Goal: Information Seeking & Learning: Learn about a topic

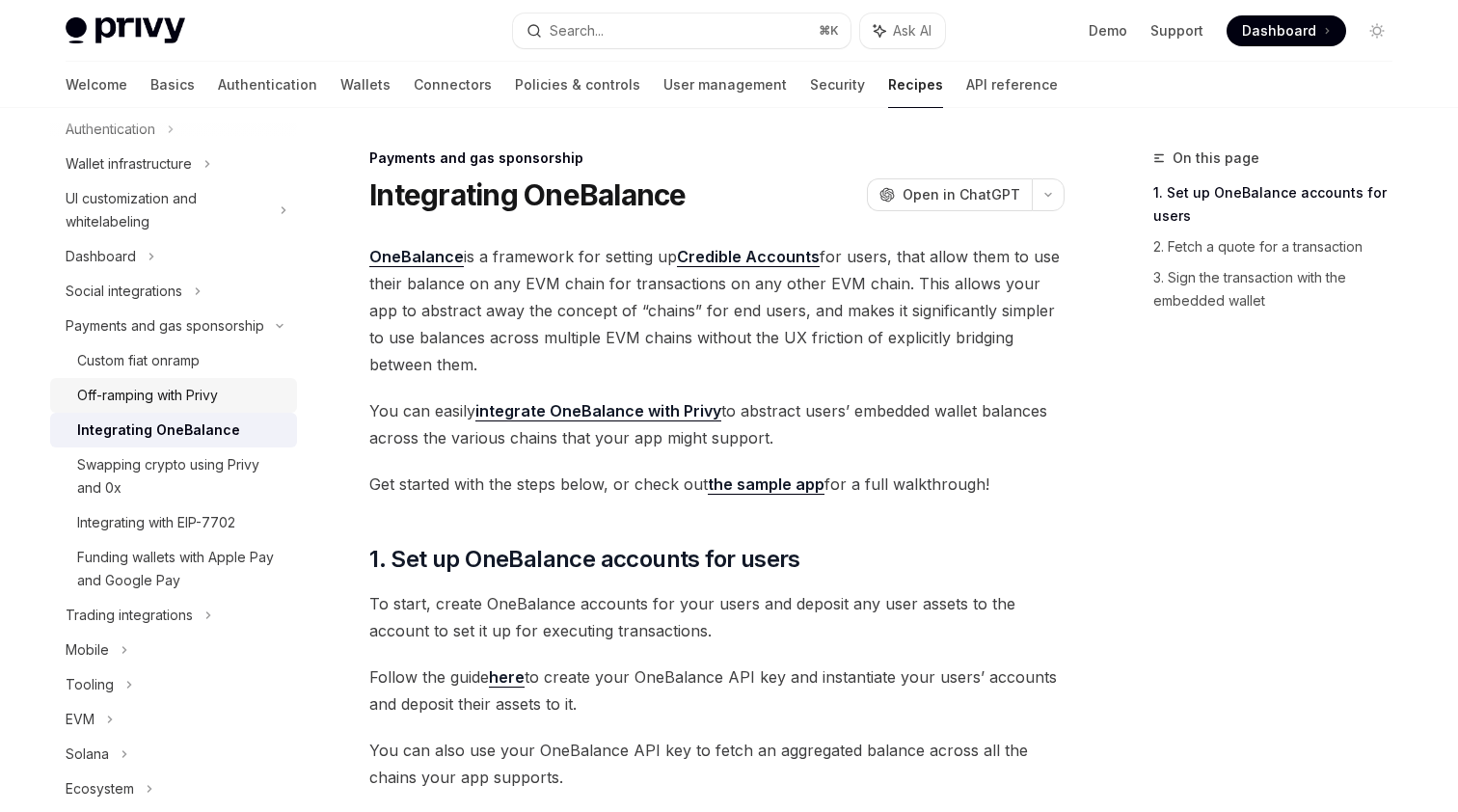
scroll to position [115, 0]
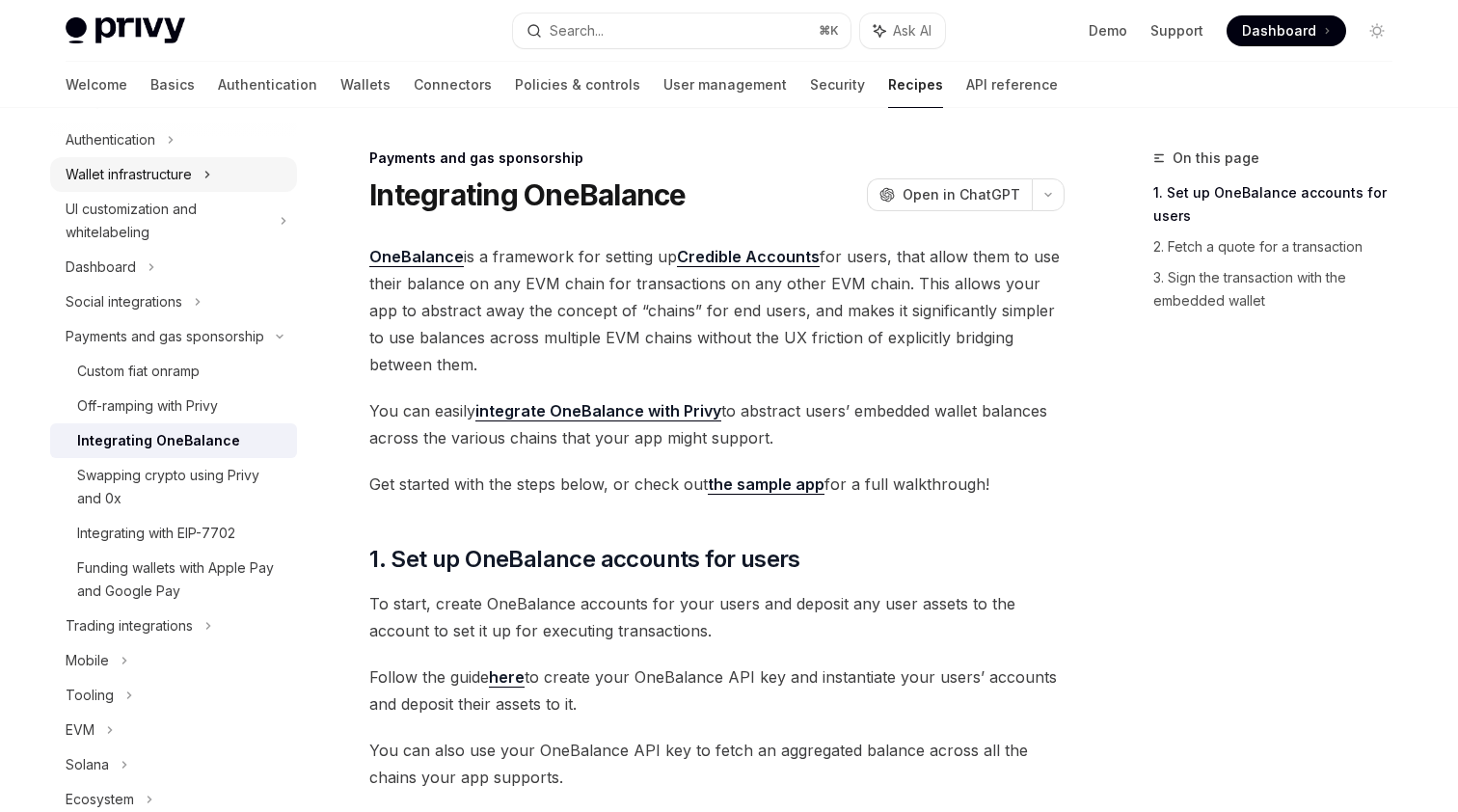
click at [233, 170] on div "Wallet infrastructure" at bounding box center [174, 174] width 247 height 35
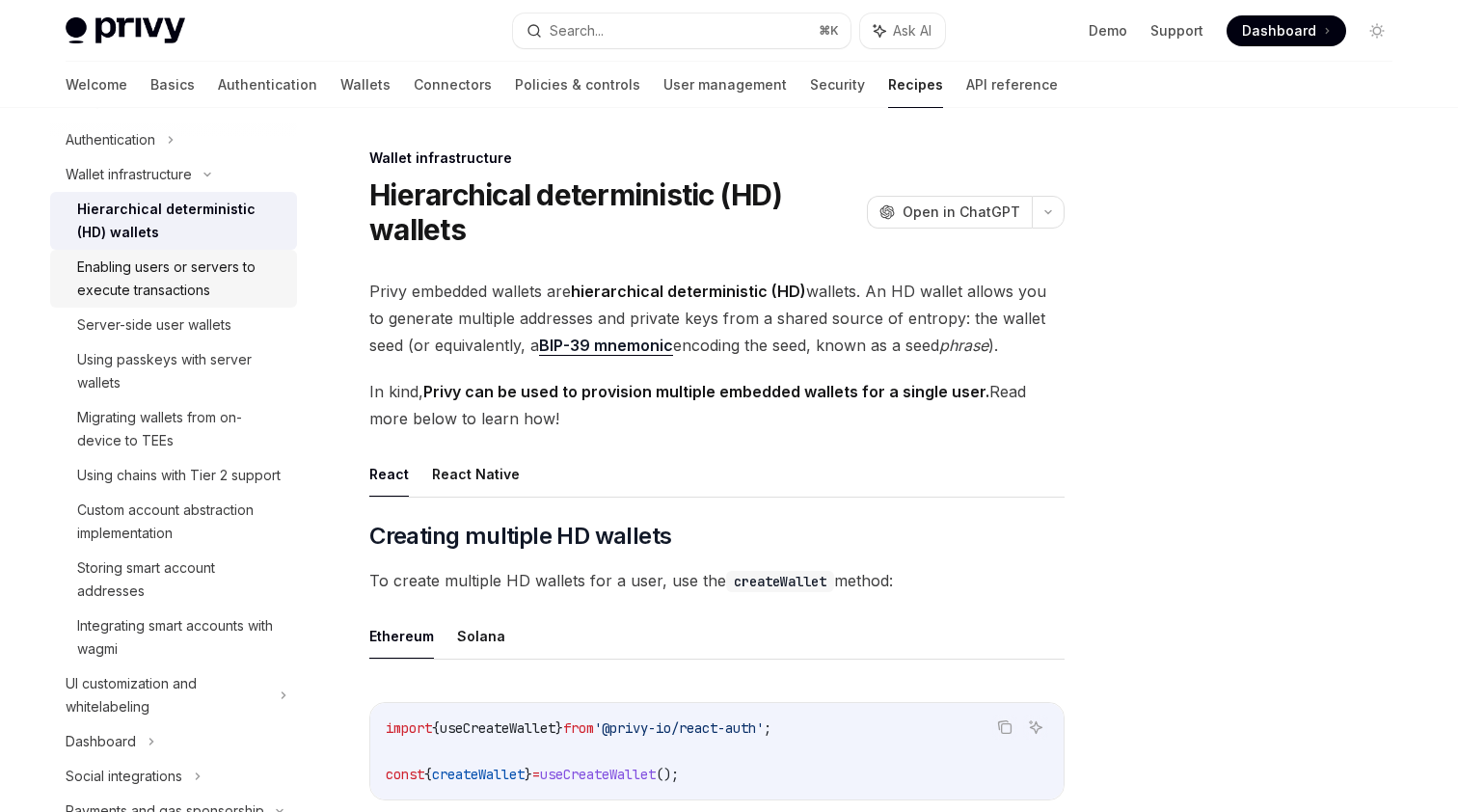
click at [217, 280] on div "Enabling users or servers to execute transactions" at bounding box center [181, 278] width 209 height 46
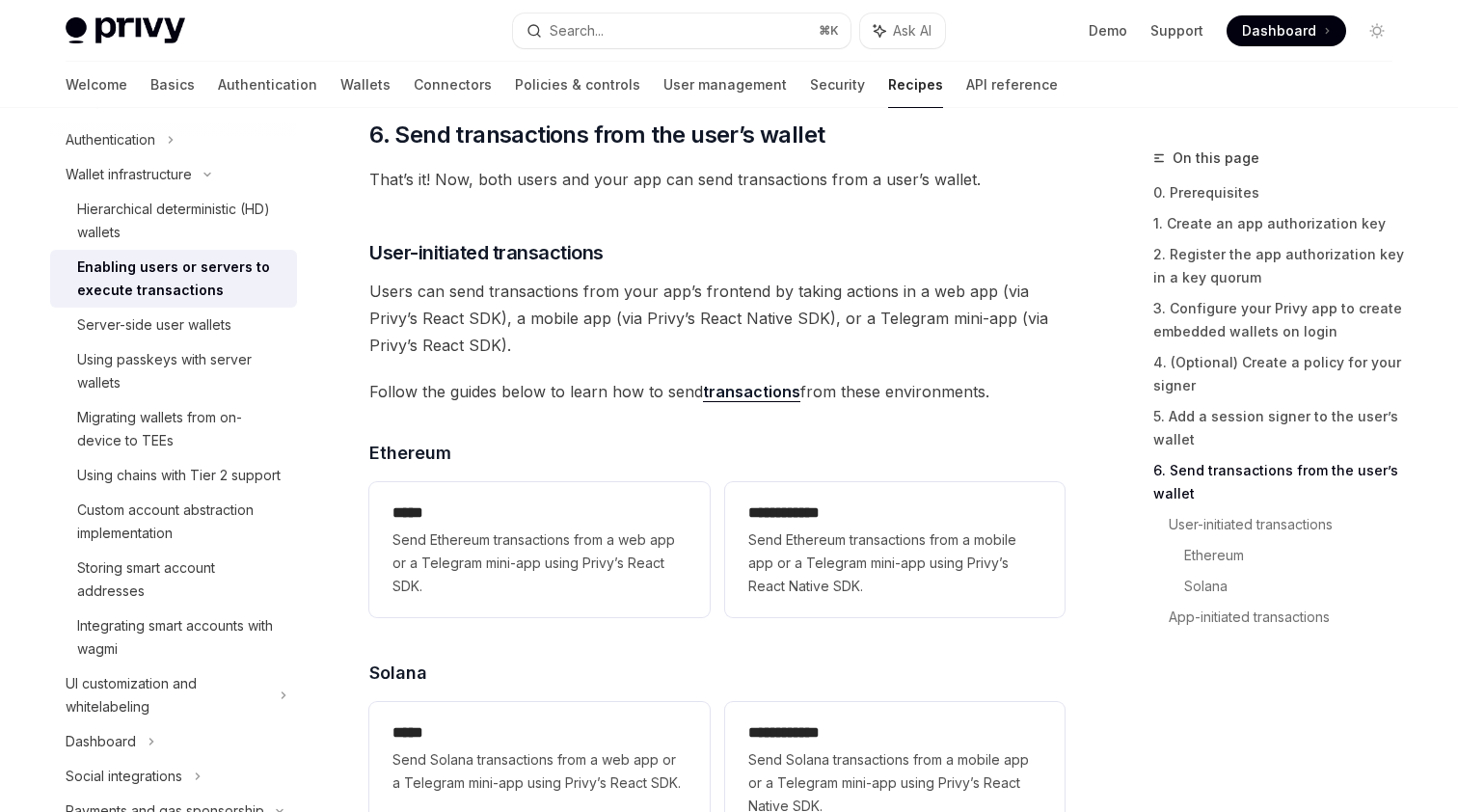
scroll to position [3899, 0]
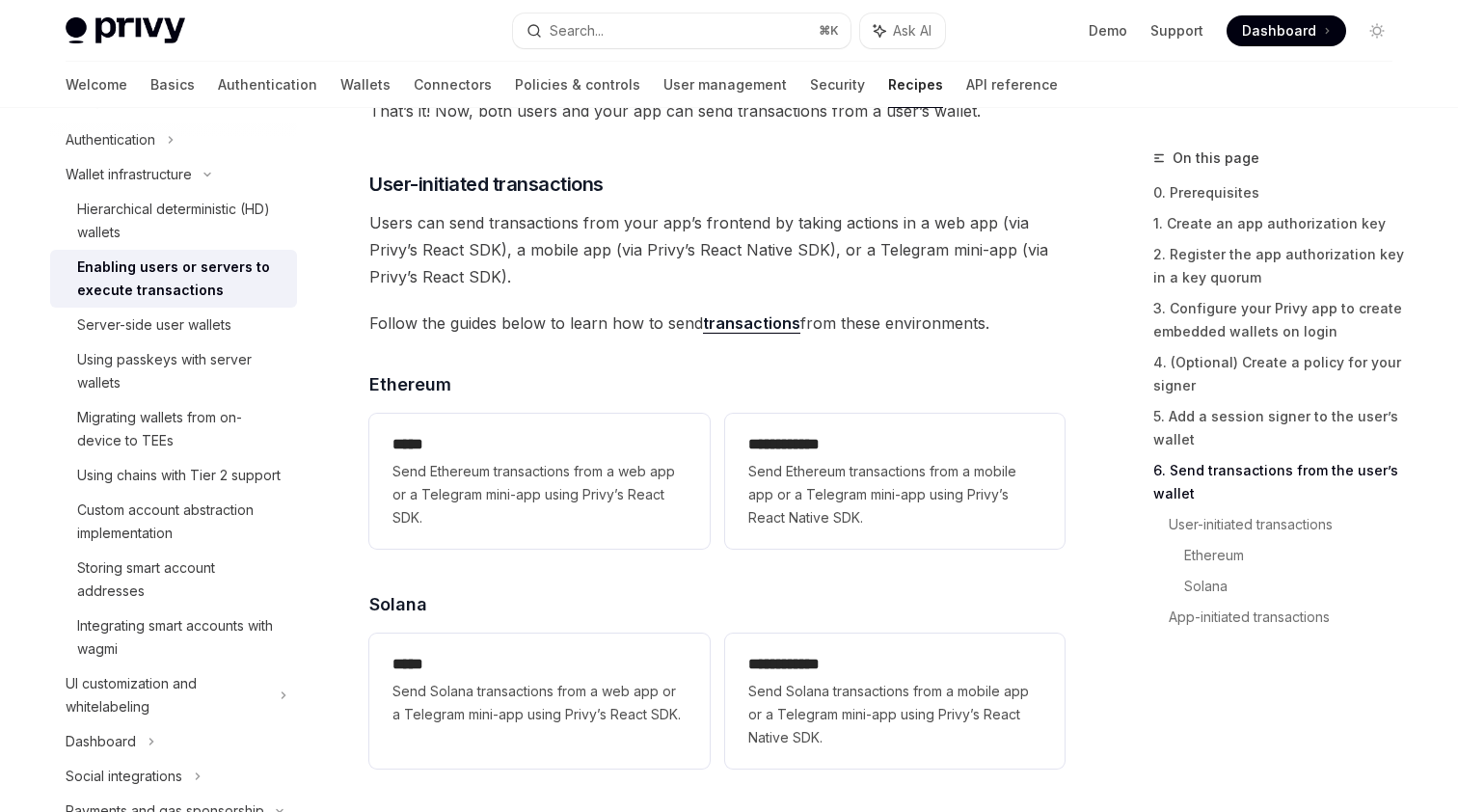
click at [750, 317] on link "transactions" at bounding box center [752, 323] width 97 height 20
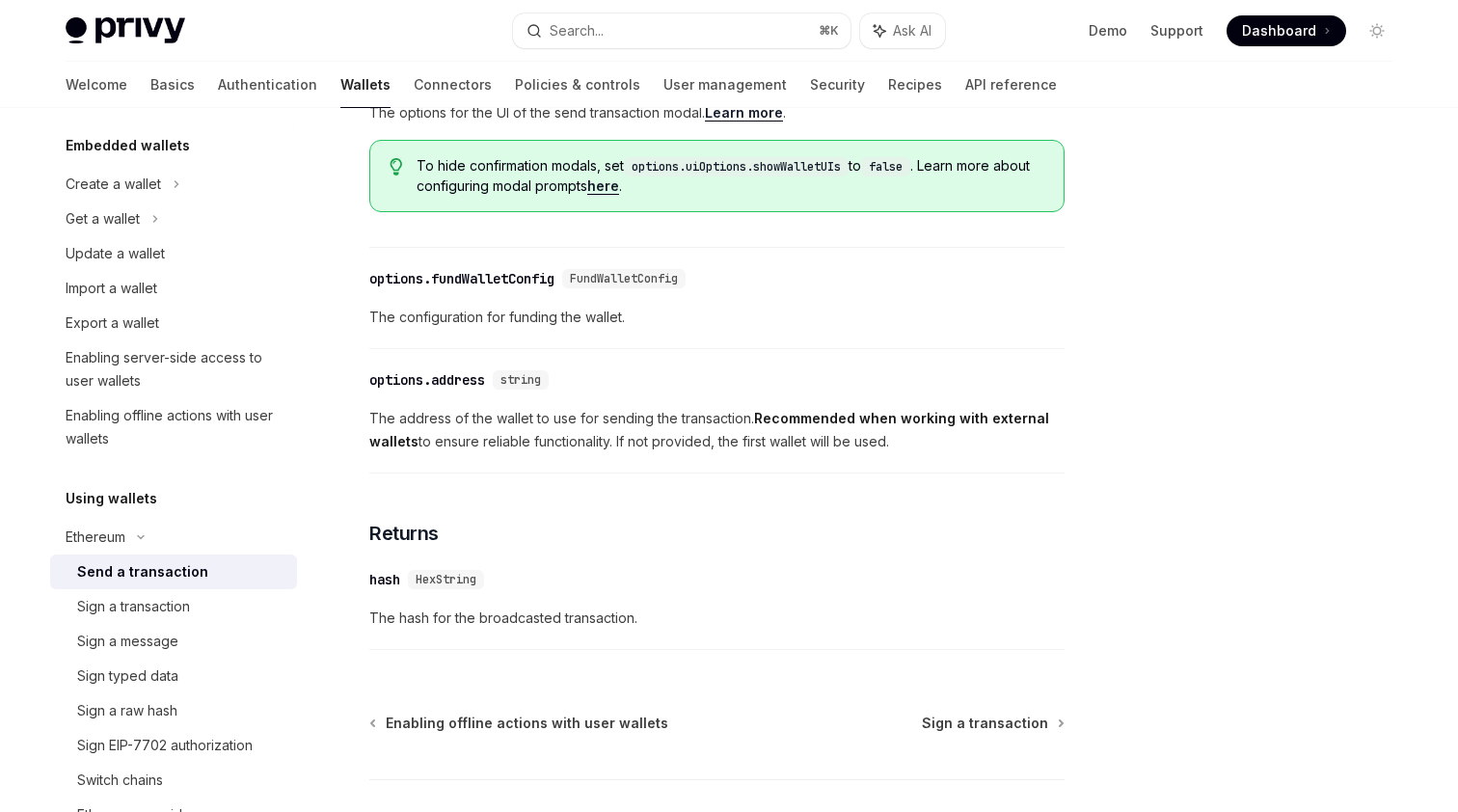
scroll to position [1018, 0]
click at [176, 675] on div "Sign typed data" at bounding box center [128, 676] width 101 height 23
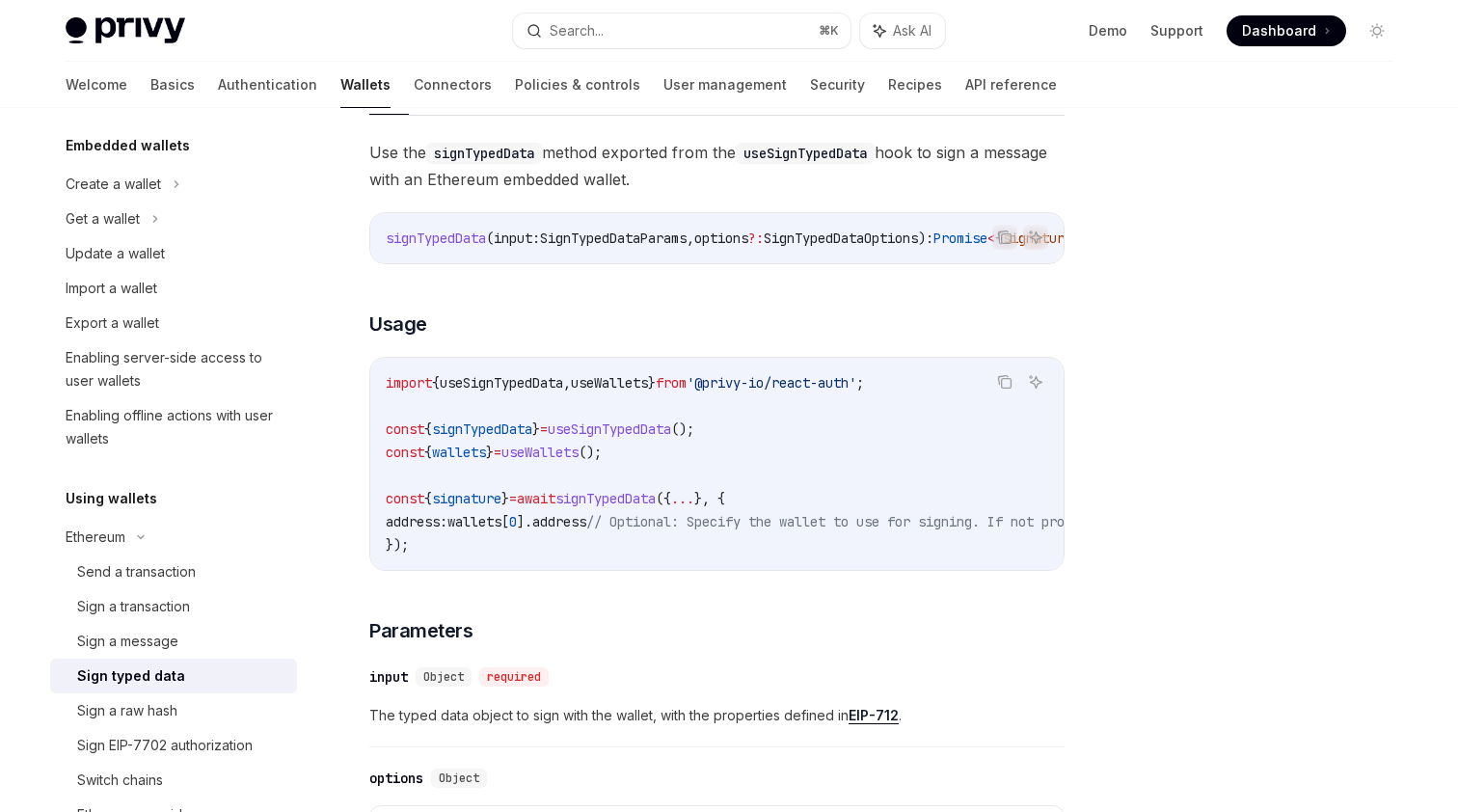
scroll to position [176, 0]
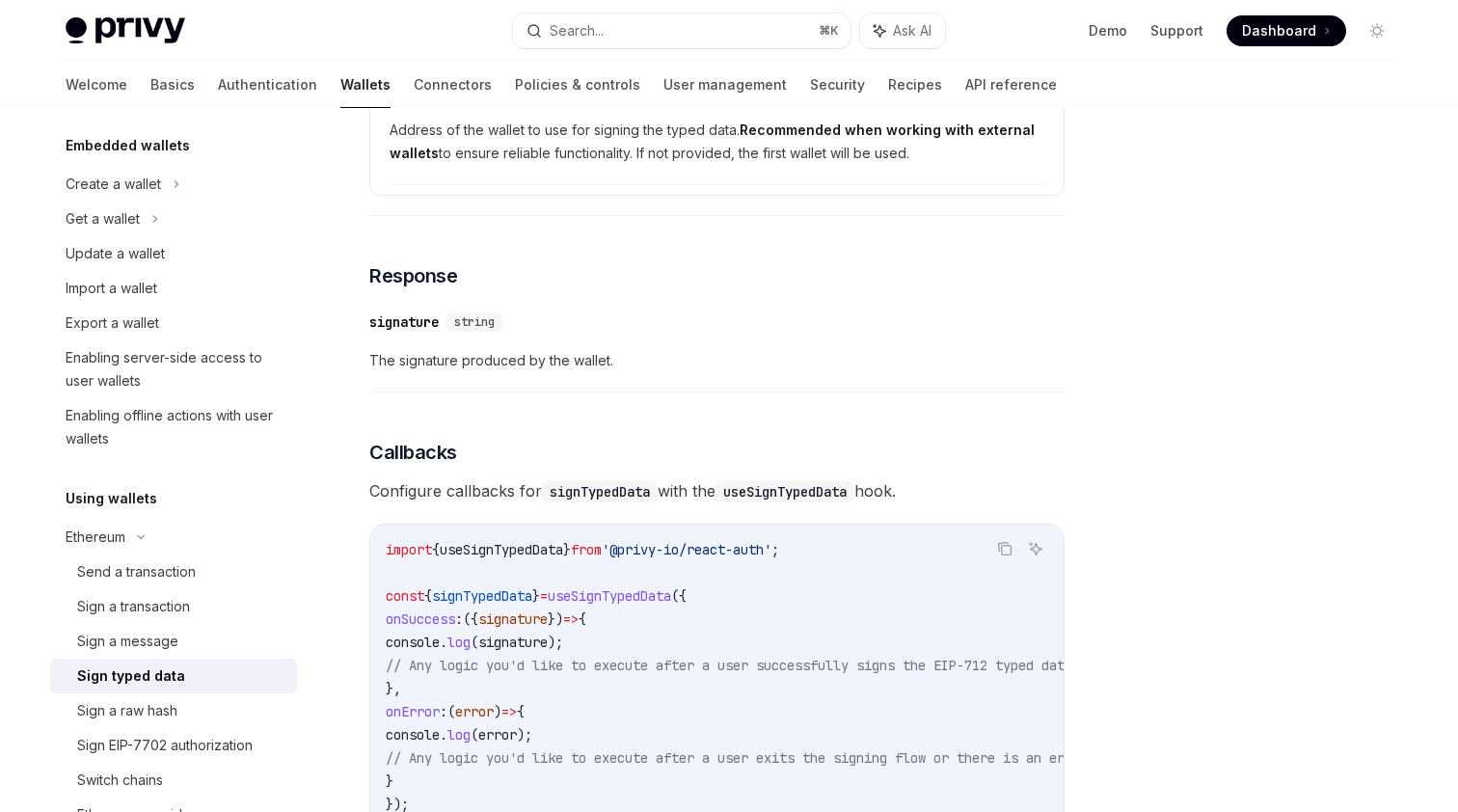
scroll to position [1133, 0]
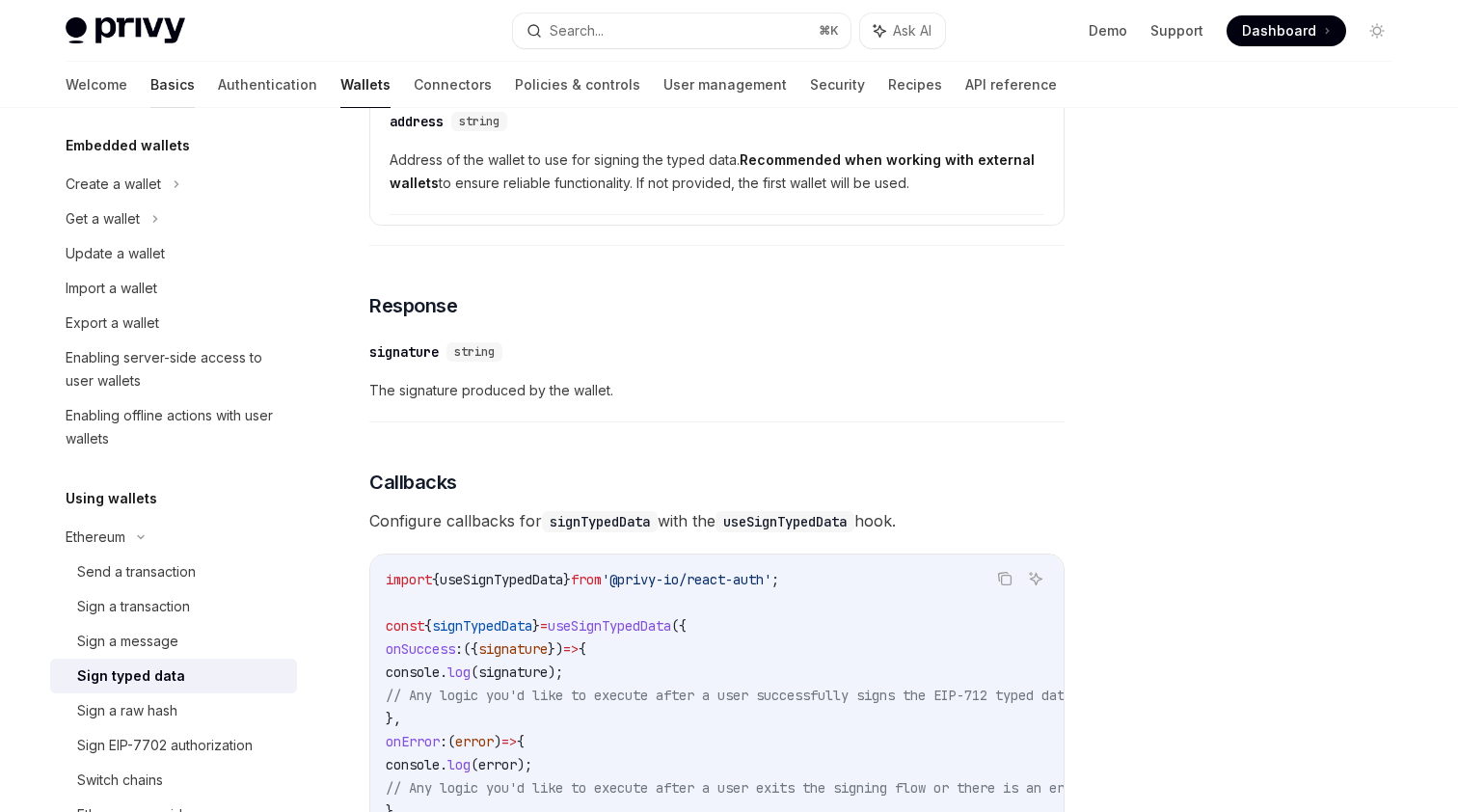
click at [150, 76] on link "Basics" at bounding box center [172, 84] width 45 height 46
type textarea "*"
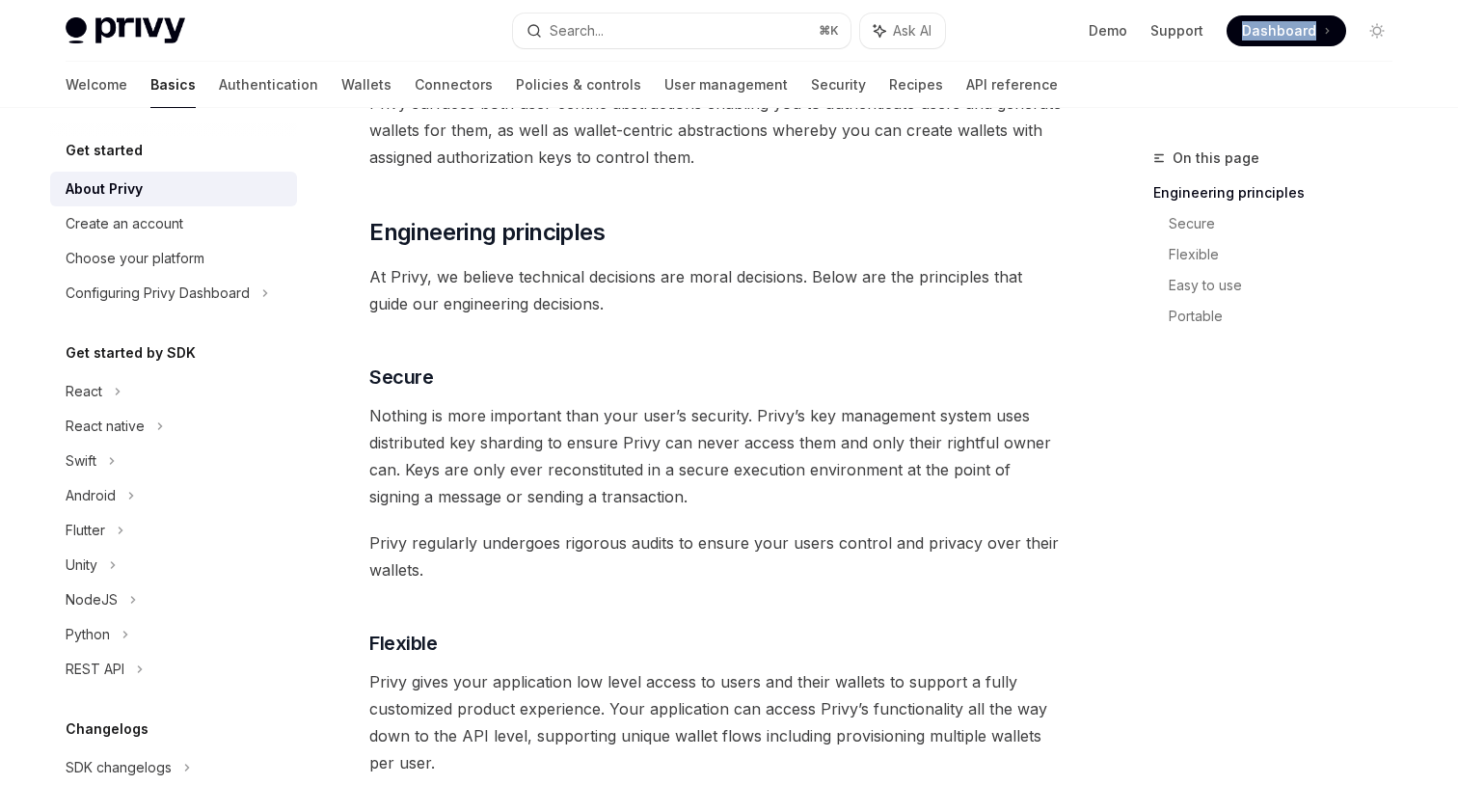
scroll to position [536, 0]
